Goal: Transaction & Acquisition: Subscribe to service/newsletter

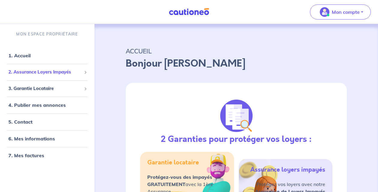
click at [59, 71] on span "2. Assurance Loyers Impayés" at bounding box center [44, 72] width 73 height 7
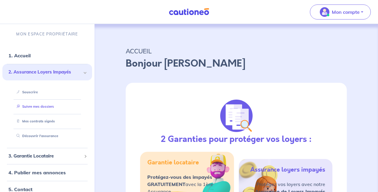
click at [48, 106] on link "Suivre mes dossiers" at bounding box center [34, 106] width 40 height 4
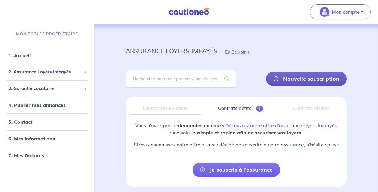
click at [308, 82] on link "Nouvelle souscription" at bounding box center [306, 79] width 81 height 14
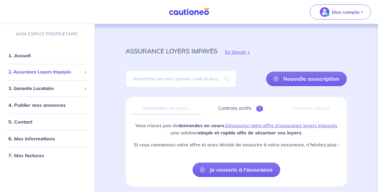
click at [56, 78] on li "2. Assurance Loyers Impayés Souscrire Suivre mes dossiers Mes contrats signés D…" at bounding box center [47, 72] width 90 height 16
click at [56, 72] on span "2. Assurance Loyers Impayés" at bounding box center [44, 72] width 73 height 7
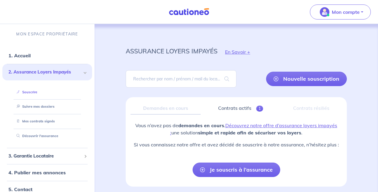
click at [31, 92] on link "Souscrire" at bounding box center [25, 92] width 23 height 4
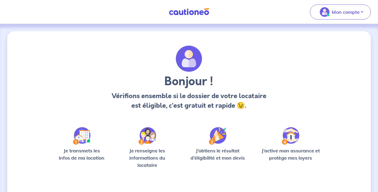
scroll to position [49, 0]
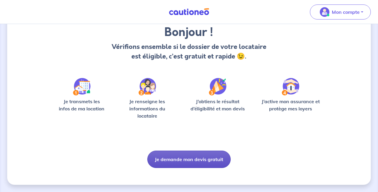
click at [192, 162] on button "Je demande mon devis gratuit" at bounding box center [188, 158] width 83 height 17
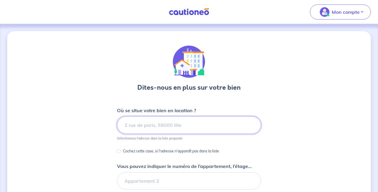
click at [168, 127] on input at bounding box center [189, 124] width 144 height 17
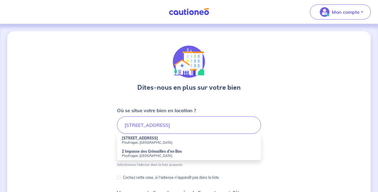
click at [163, 146] on li "[STREET_ADDRESS]" at bounding box center [189, 140] width 144 height 13
type input "[STREET_ADDRESS]"
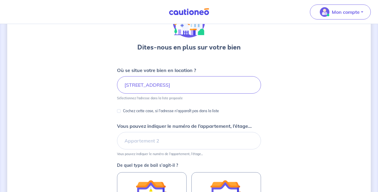
scroll to position [43, 0]
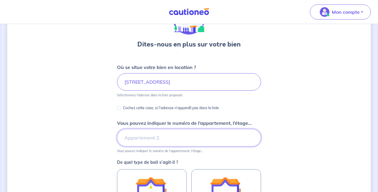
click at [168, 135] on input "Vous pouvez indiquer le numéro de l’appartement, l’étage..." at bounding box center [189, 137] width 144 height 17
type input "LOG1"
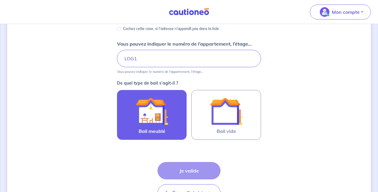
click at [162, 117] on img at bounding box center [151, 111] width 32 height 32
click at [0, 0] on input "Bail meublé" at bounding box center [0, 0] width 0 height 0
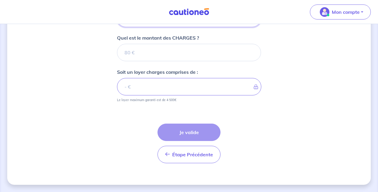
scroll to position [194, 0]
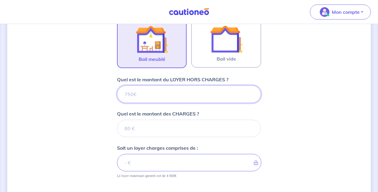
click at [180, 88] on input "Quel est le montant du LOYER HORS CHARGES ?" at bounding box center [189, 93] width 144 height 17
type input "700"
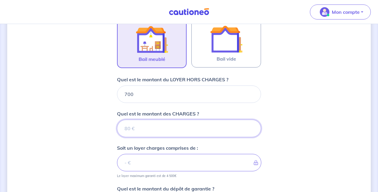
click at [183, 132] on input "Quel est le montant des CHARGES ?" at bounding box center [189, 128] width 144 height 17
type input "1"
type input "701"
type input "130"
type input "830"
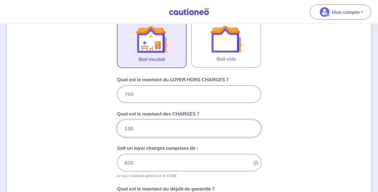
type input "130"
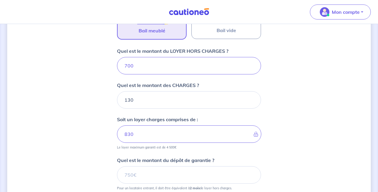
scroll to position [224, 0]
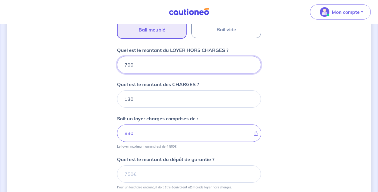
click at [128, 62] on input "700" at bounding box center [189, 64] width 144 height 17
type input "5"
type input "135"
type input "570"
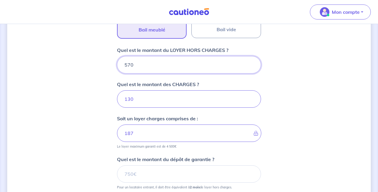
type input "700"
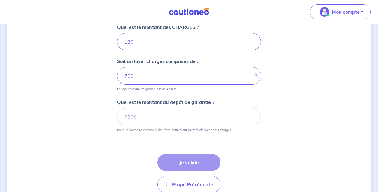
scroll to position [282, 0]
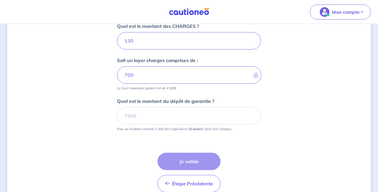
type input "570"
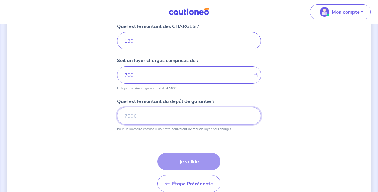
click at [162, 121] on input "Quel est le montant du dépôt de garantie ?" at bounding box center [189, 115] width 144 height 17
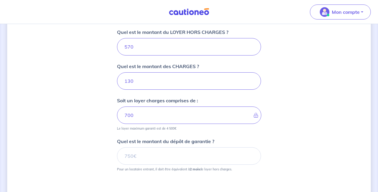
scroll to position [242, 0]
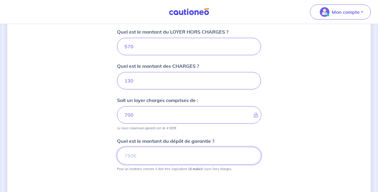
click at [149, 157] on input "Quel est le montant du dépôt de garantie ?" at bounding box center [189, 155] width 144 height 17
type input "1140"
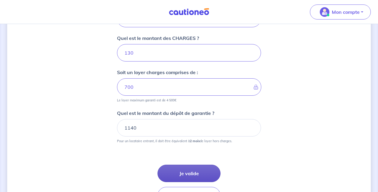
scroll to position [287, 0]
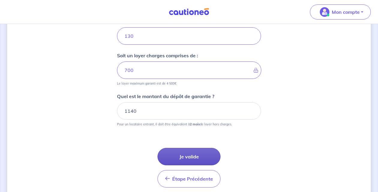
click at [197, 157] on button "Je valide" at bounding box center [188, 156] width 63 height 17
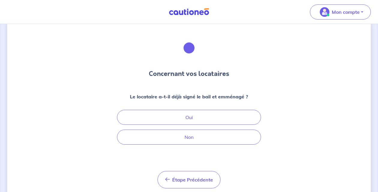
scroll to position [15, 0]
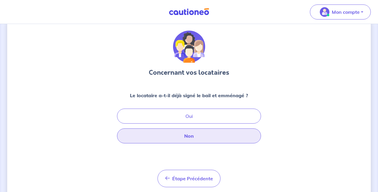
click at [202, 138] on button "Non" at bounding box center [189, 135] width 144 height 15
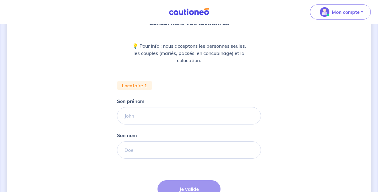
scroll to position [65, 0]
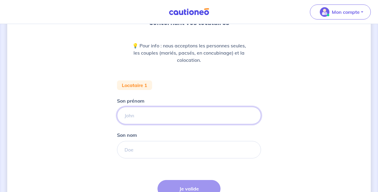
click at [194, 107] on input "Son prénom" at bounding box center [189, 115] width 144 height 17
type input "Pépé"
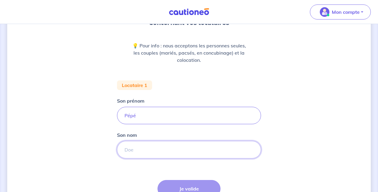
click at [150, 153] on input "Son nom" at bounding box center [189, 149] width 144 height 17
type input "TERIIPAIA"
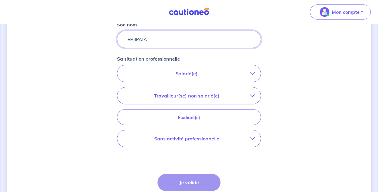
scroll to position [176, 0]
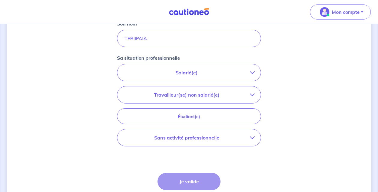
click at [192, 73] on p "Salarié(e)" at bounding box center [186, 72] width 126 height 7
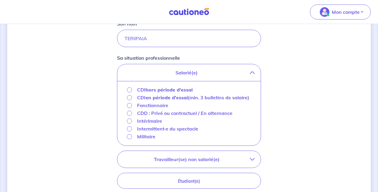
click at [187, 88] on strong "hors période d'essai" at bounding box center [168, 90] width 47 height 6
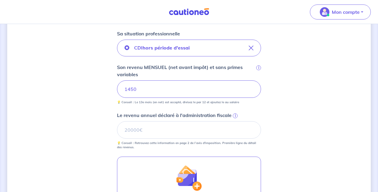
scroll to position [214, 0]
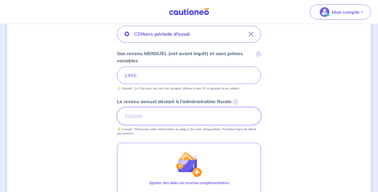
click at [146, 113] on input "Le revenu annuel déclaré à l'administration fiscale i" at bounding box center [189, 115] width 144 height 17
type input "23310"
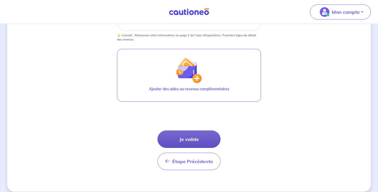
click at [191, 141] on button "Je valide" at bounding box center [188, 138] width 63 height 17
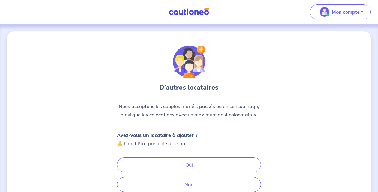
scroll to position [63, 0]
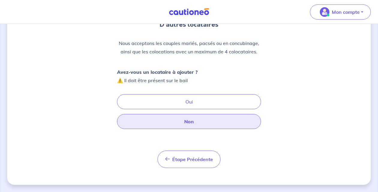
click at [194, 124] on button "Non" at bounding box center [189, 121] width 144 height 15
